Goal: Information Seeking & Learning: Learn about a topic

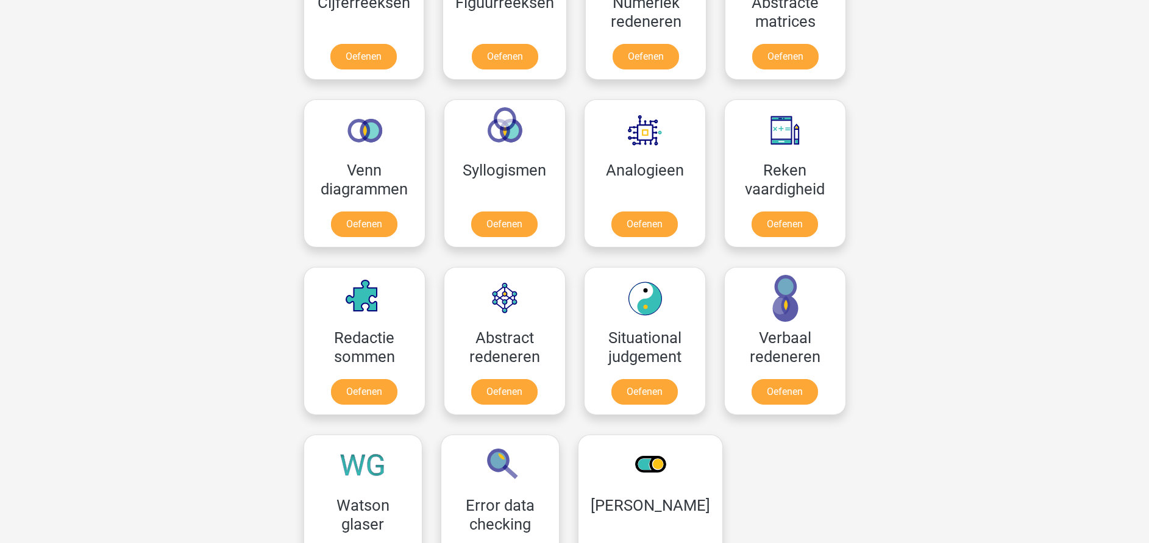
scroll to position [457, 0]
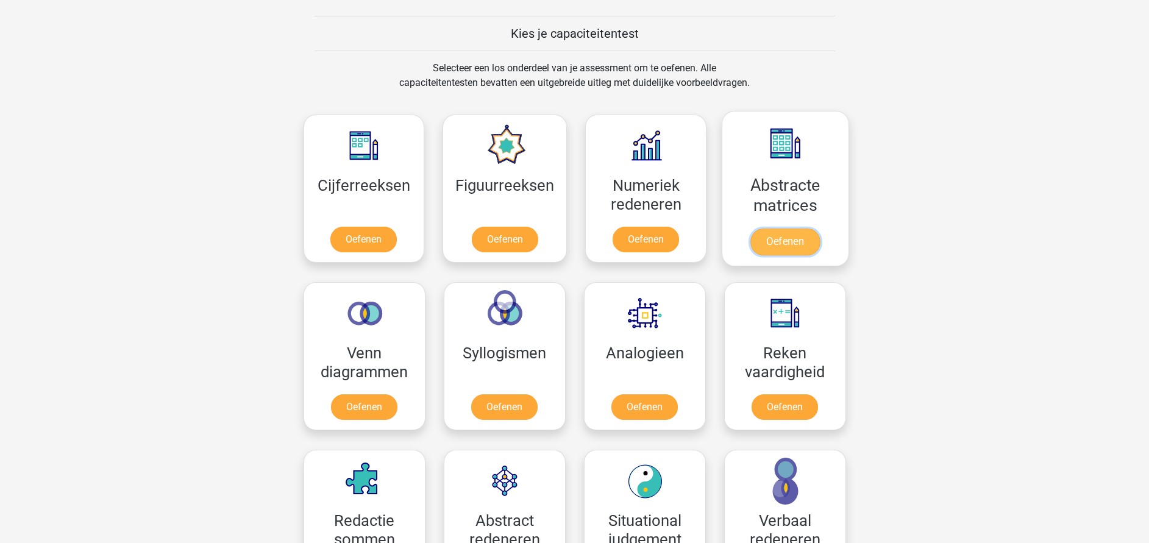
click at [790, 241] on link "Oefenen" at bounding box center [786, 242] width 70 height 27
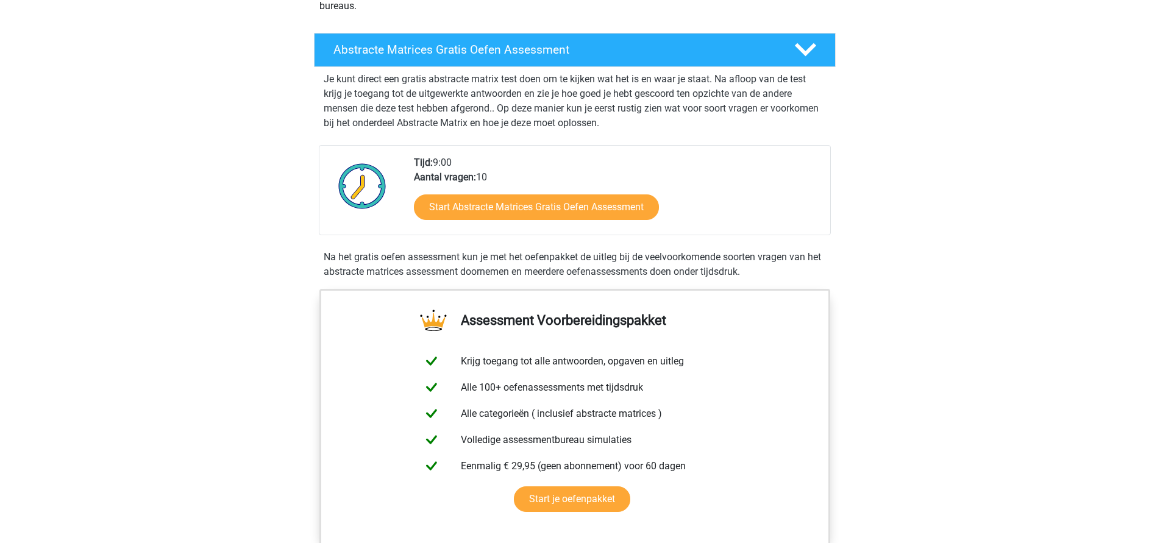
scroll to position [549, 0]
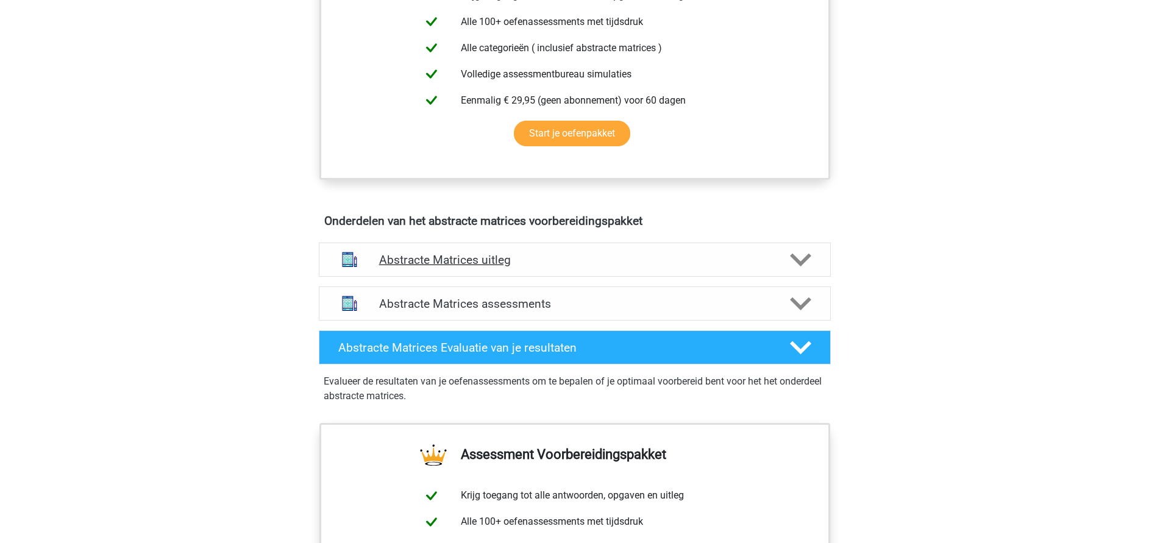
click at [490, 256] on h4 "Abstracte Matrices uitleg" at bounding box center [574, 260] width 391 height 14
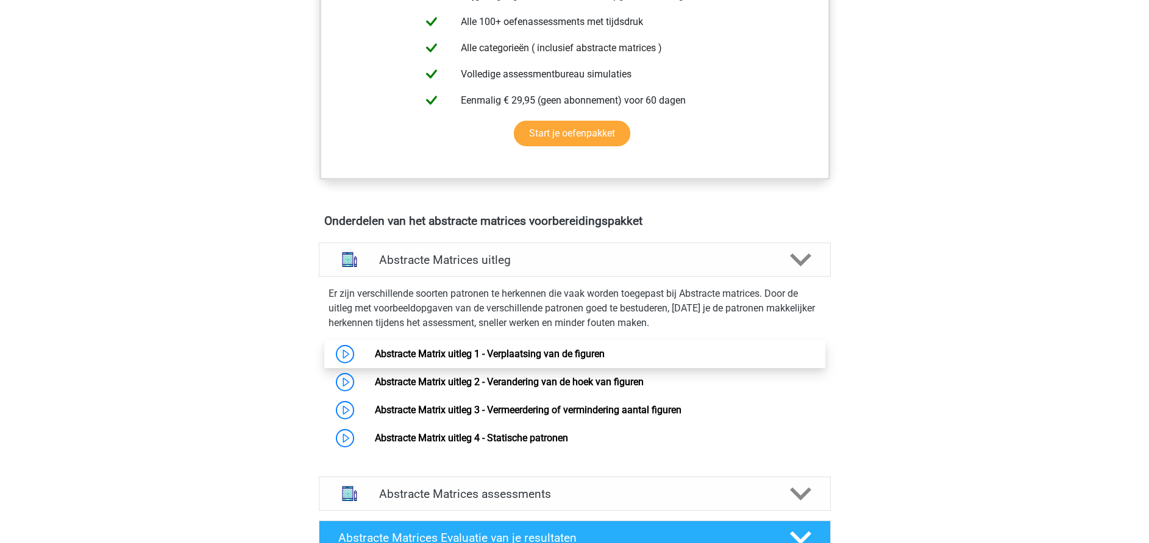
click at [534, 360] on link "Abstracte Matrix uitleg 1 - Verplaatsing van de figuren" at bounding box center [490, 354] width 230 height 12
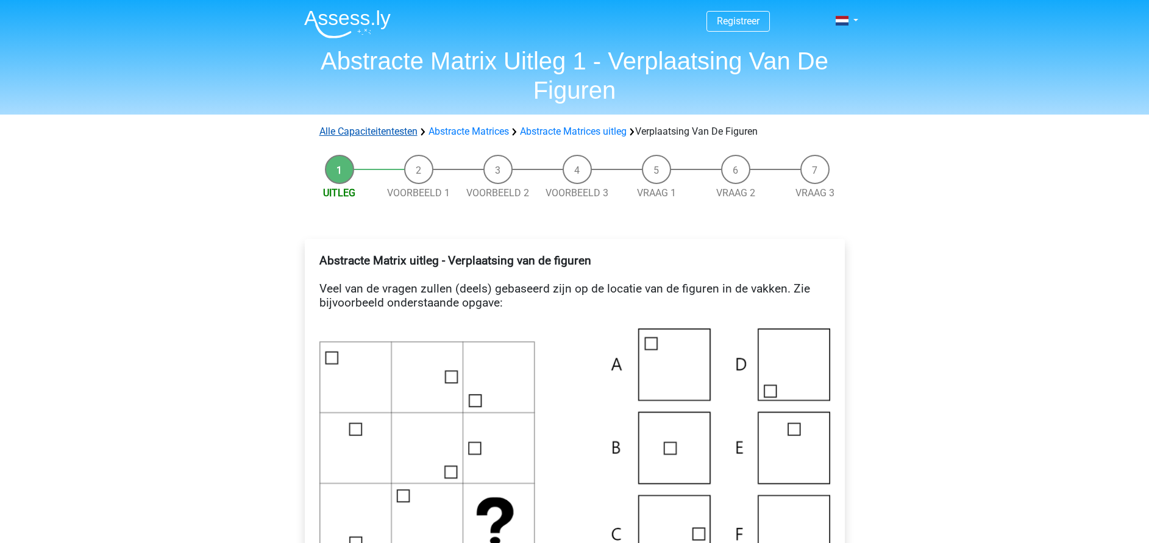
click at [393, 135] on link "Alle Capaciteitentesten" at bounding box center [369, 132] width 98 height 12
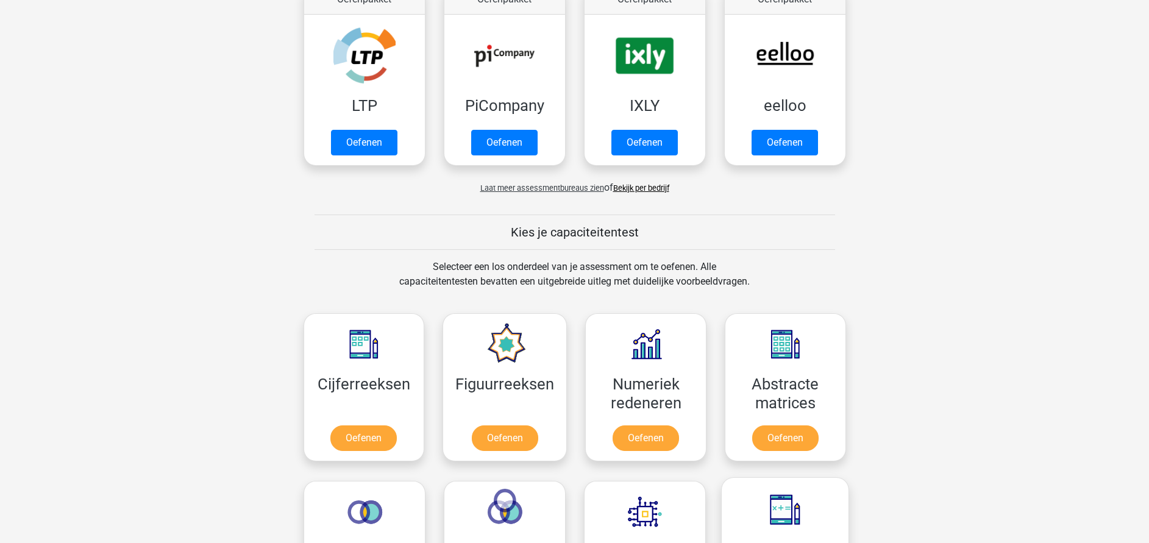
scroll to position [202, 0]
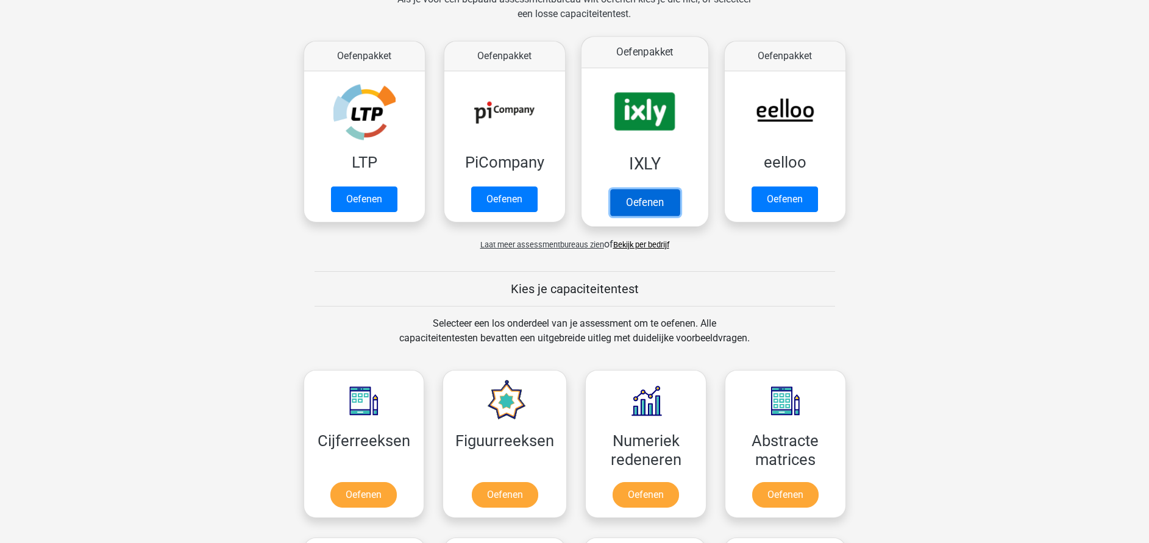
click at [658, 198] on link "Oefenen" at bounding box center [645, 202] width 70 height 27
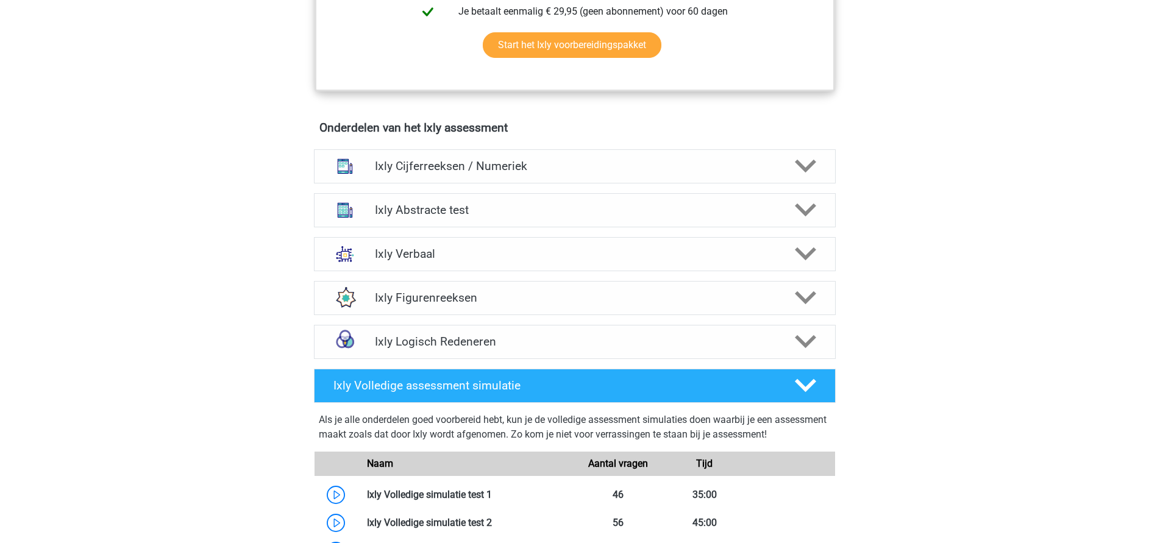
scroll to position [823, 0]
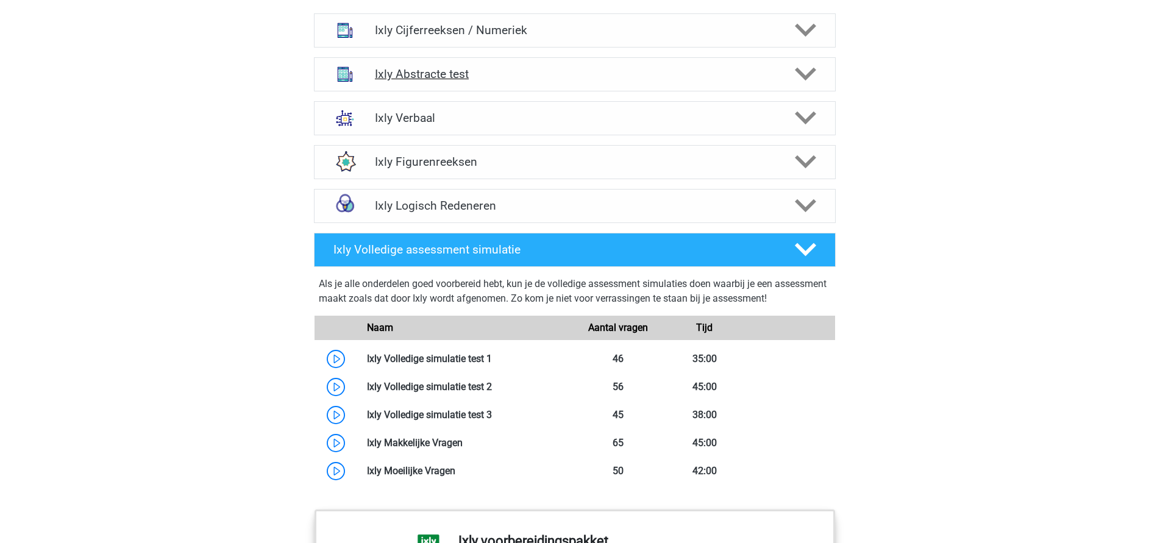
click at [421, 73] on h4 "Ixly Abstracte test" at bounding box center [574, 74] width 399 height 14
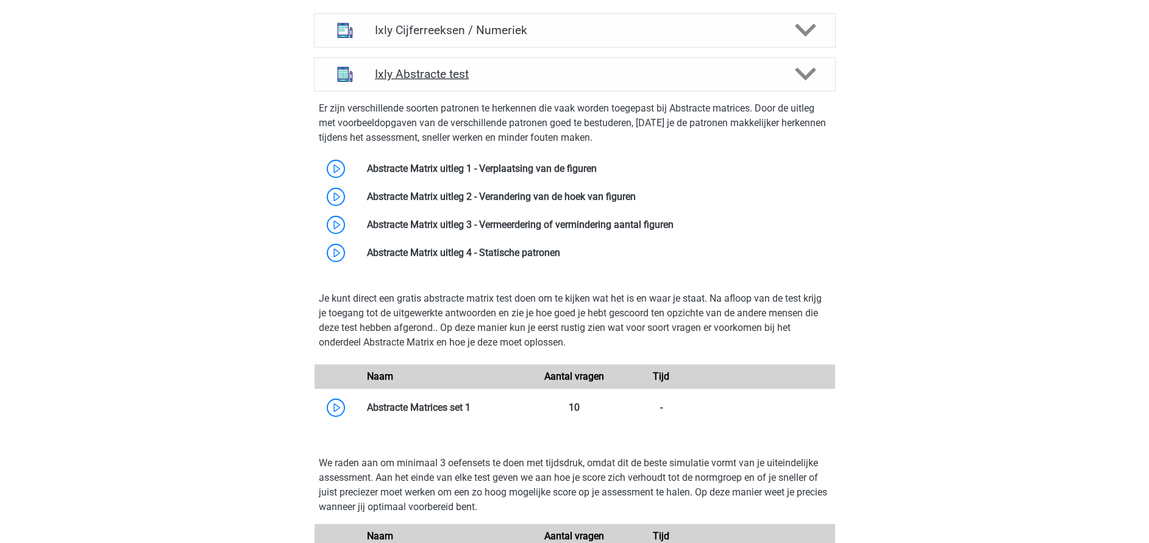
click at [803, 67] on icon at bounding box center [805, 73] width 21 height 21
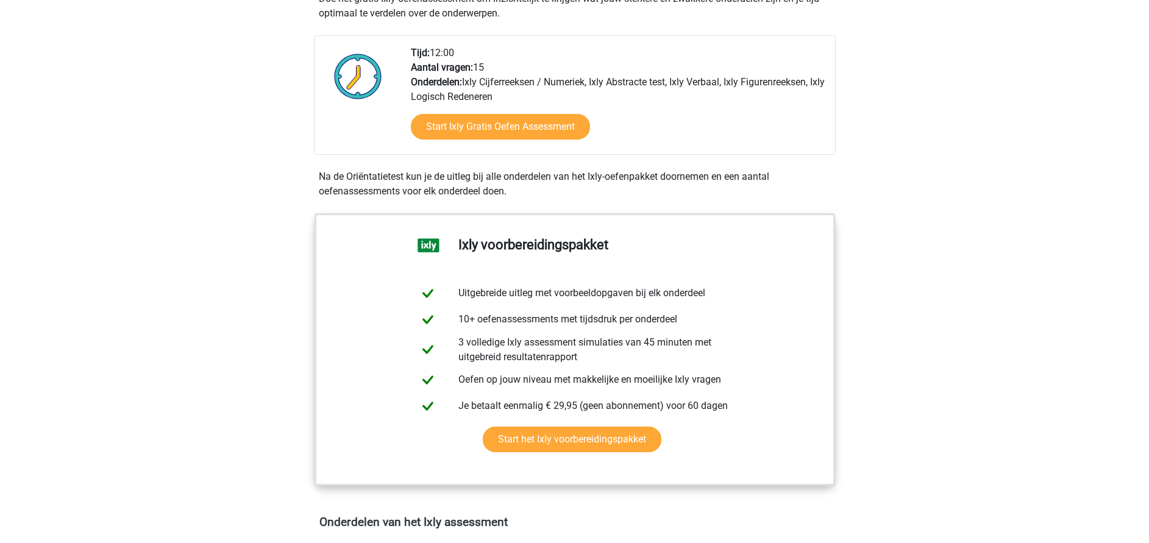
scroll to position [274, 0]
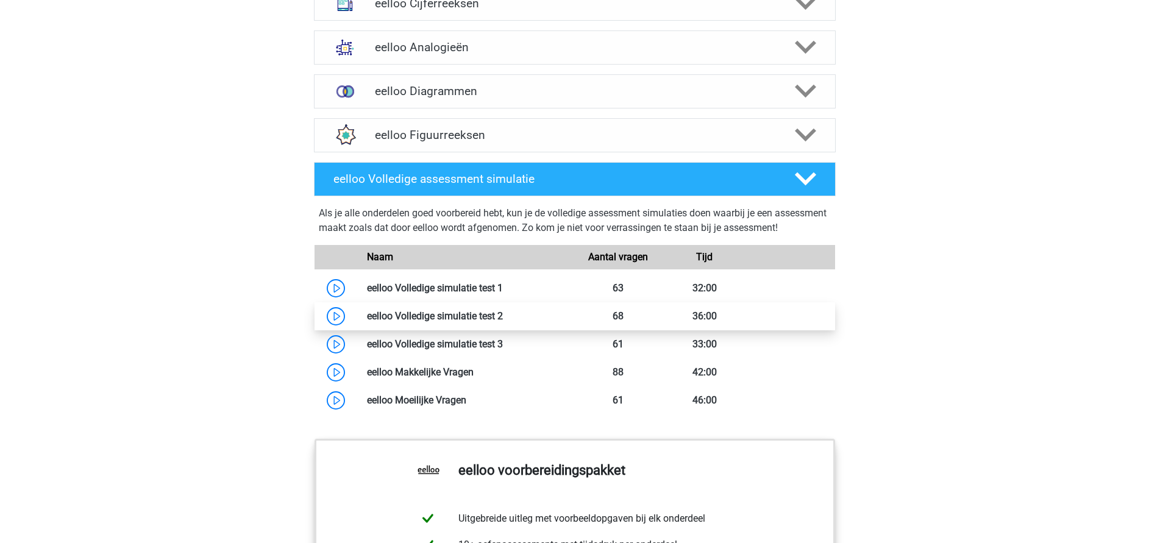
scroll to position [735, 0]
